Goal: Task Accomplishment & Management: Complete application form

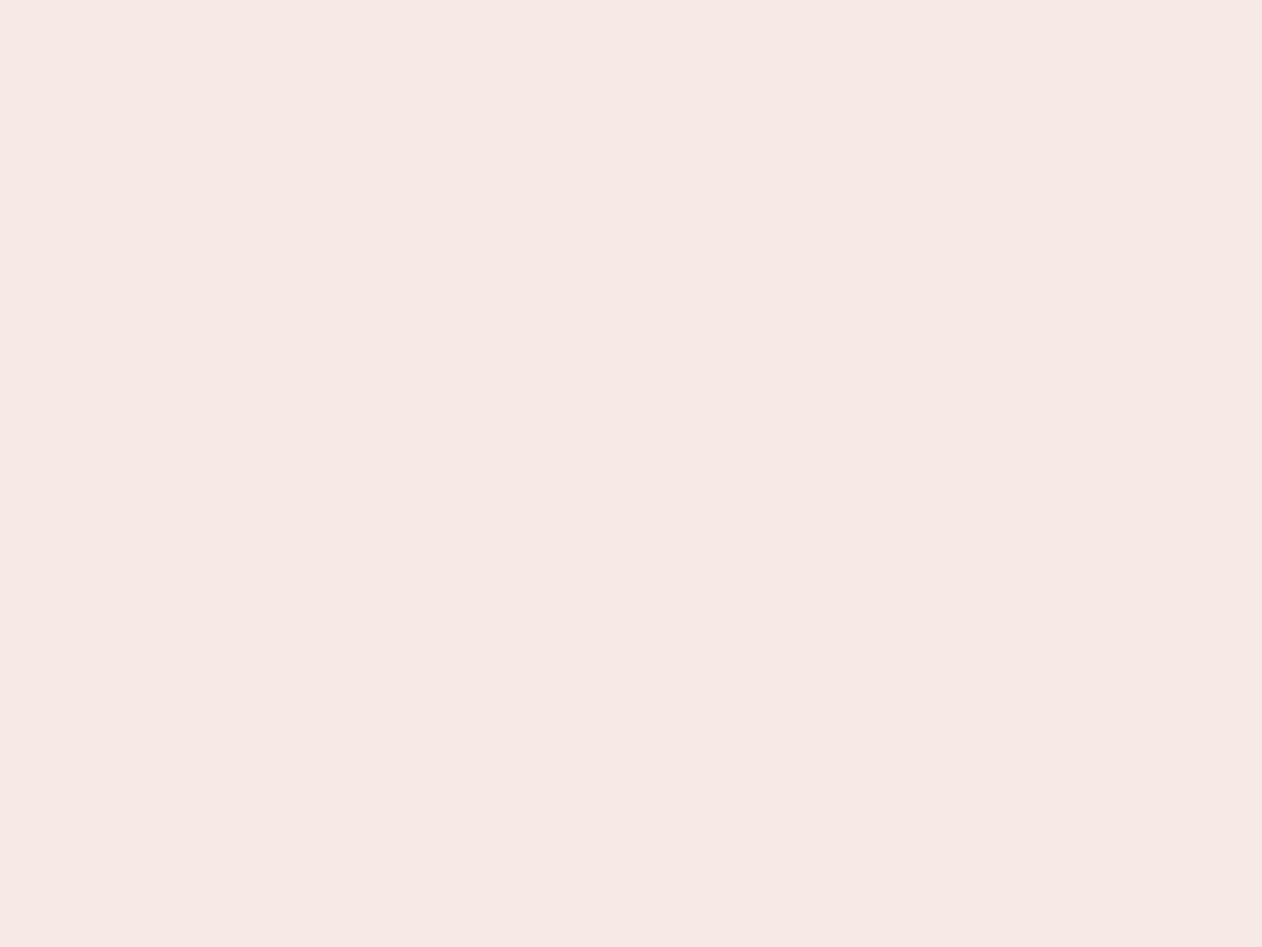
click at [631, 473] on nb-app "Almost there Thank you for registering for Newbook. Your account is under revie…" at bounding box center [631, 473] width 1262 height 947
click at [631, 0] on nb-app "Almost there Thank you for registering for Newbook. Your account is under revie…" at bounding box center [631, 473] width 1262 height 947
click at [674, 0] on nb-app "Almost there Thank you for registering for Newbook. Your account is under revie…" at bounding box center [631, 473] width 1262 height 947
click at [631, 473] on nb-app "Almost there Thank you for registering for Newbook. Your account is under revie…" at bounding box center [631, 473] width 1262 height 947
click at [631, 0] on nb-app "Almost there Thank you for registering for Newbook. Your account is under revie…" at bounding box center [631, 473] width 1262 height 947
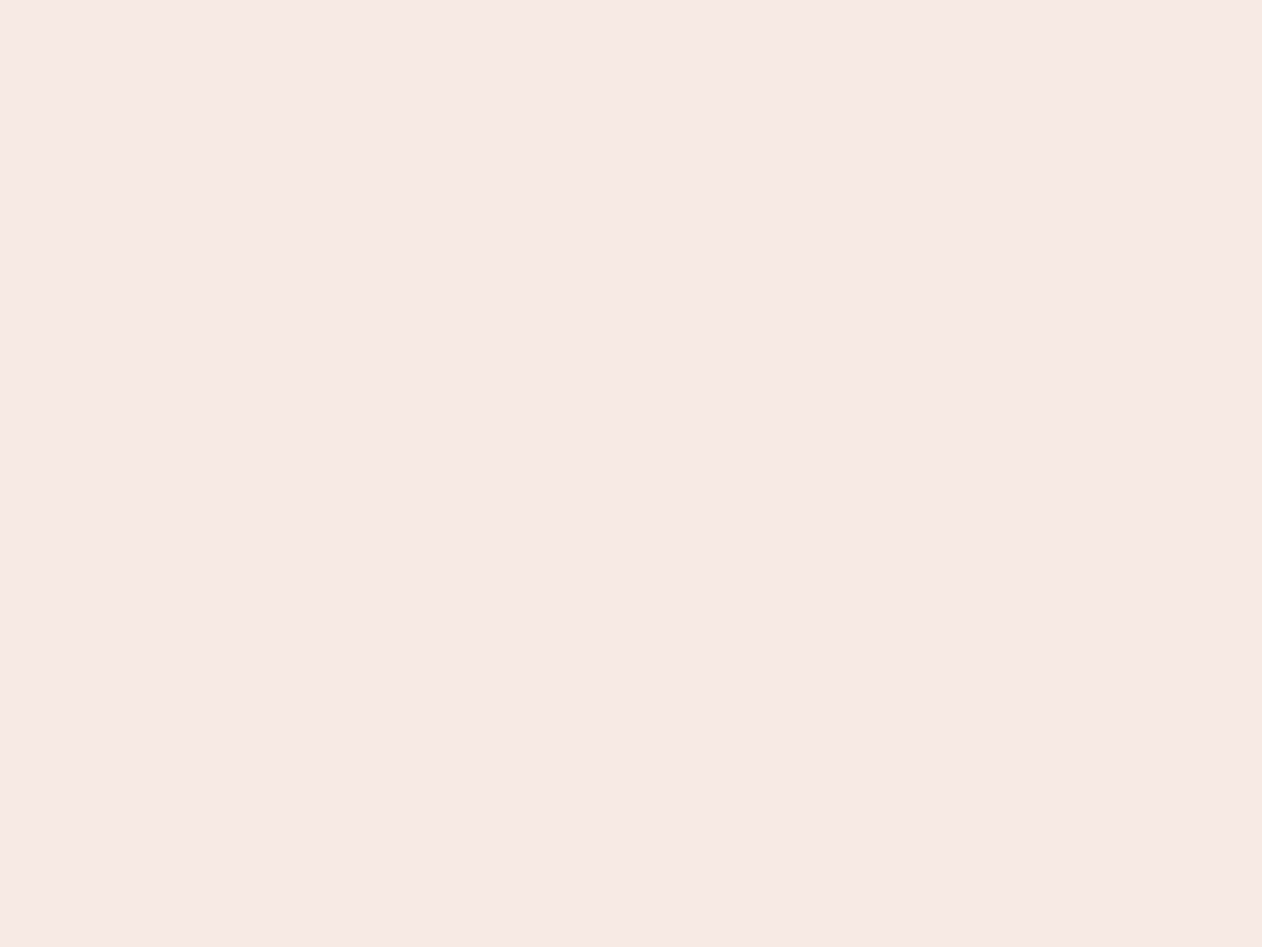
click at [441, 0] on nb-app "Almost there Thank you for registering for Newbook. Your account is under revie…" at bounding box center [631, 473] width 1262 height 947
click at [631, 473] on nb-app "Almost there Thank you for registering for Newbook. Your account is under revie…" at bounding box center [631, 473] width 1262 height 947
click at [631, 0] on nb-app "Almost there Thank you for registering for Newbook. Your account is under revie…" at bounding box center [631, 473] width 1262 height 947
click at [441, 0] on nb-app "Almost there Thank you for registering for Newbook. Your account is under revie…" at bounding box center [631, 473] width 1262 height 947
click at [631, 473] on nb-app "Almost there Thank you for registering for Newbook. Your account is under revie…" at bounding box center [631, 473] width 1262 height 947
